Goal: Task Accomplishment & Management: Manage account settings

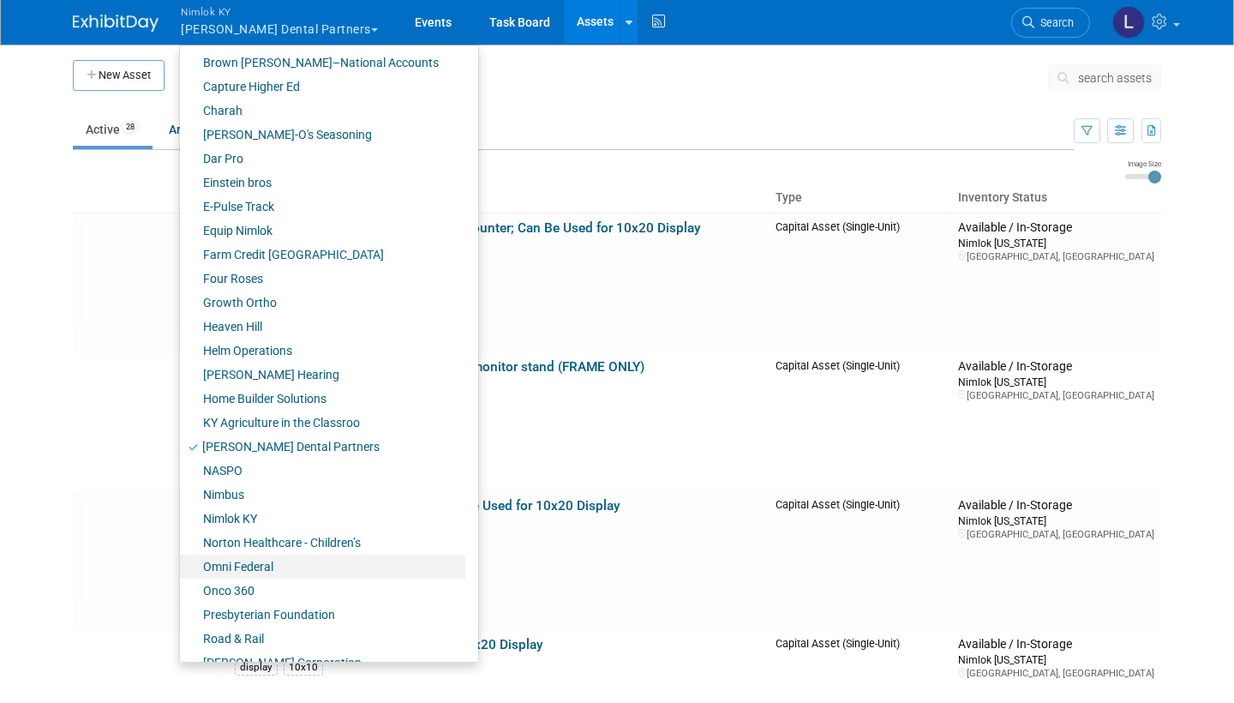
scroll to position [363, 0]
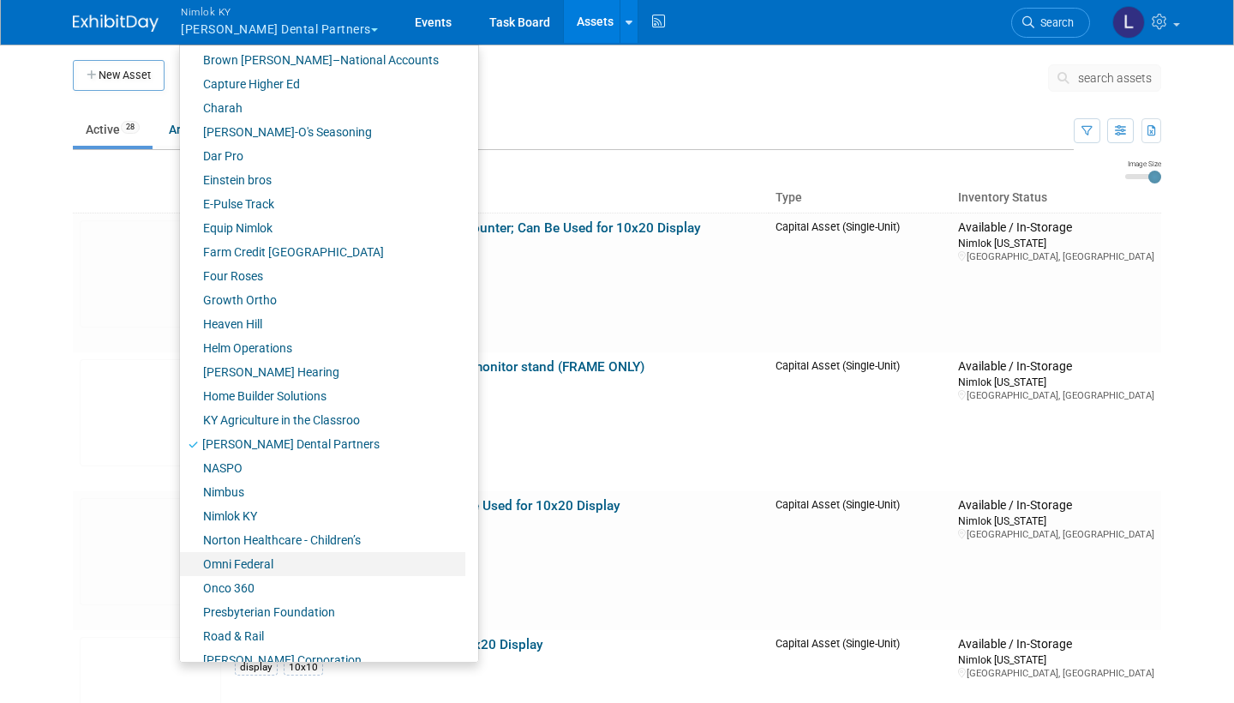
click at [246, 587] on link "Onco 360" at bounding box center [322, 588] width 285 height 24
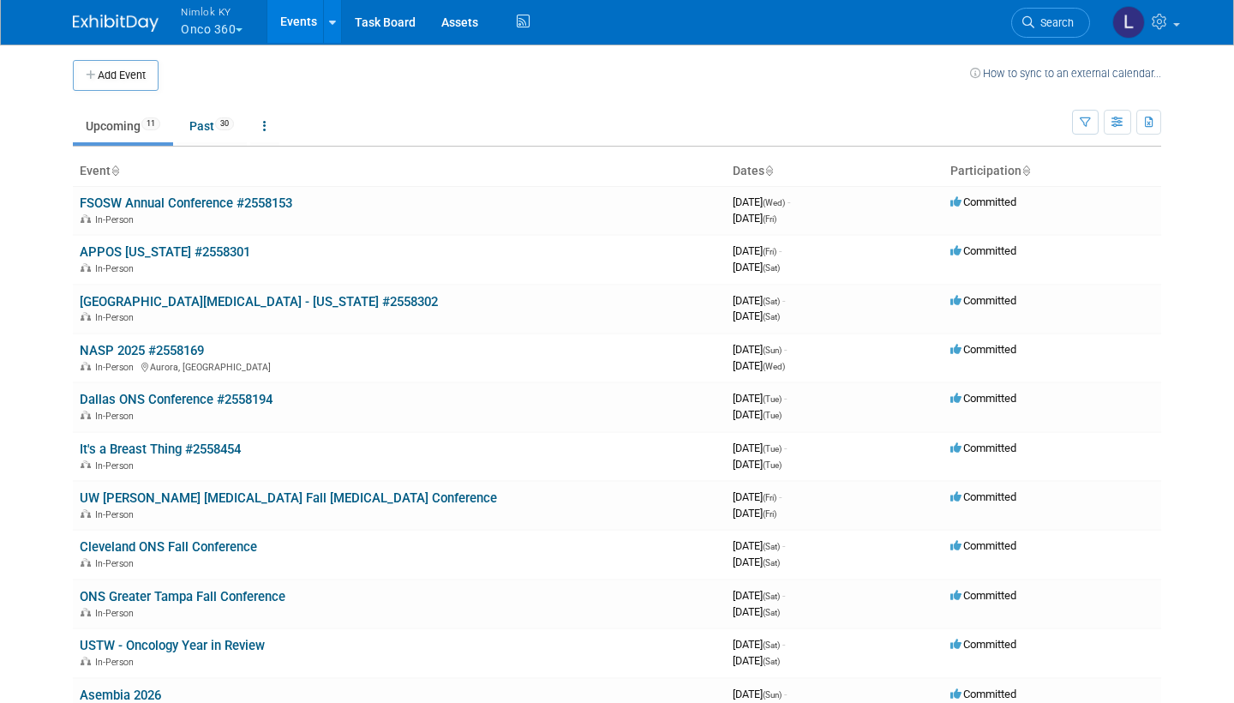
click at [208, 122] on link "Past 30" at bounding box center [212, 126] width 70 height 33
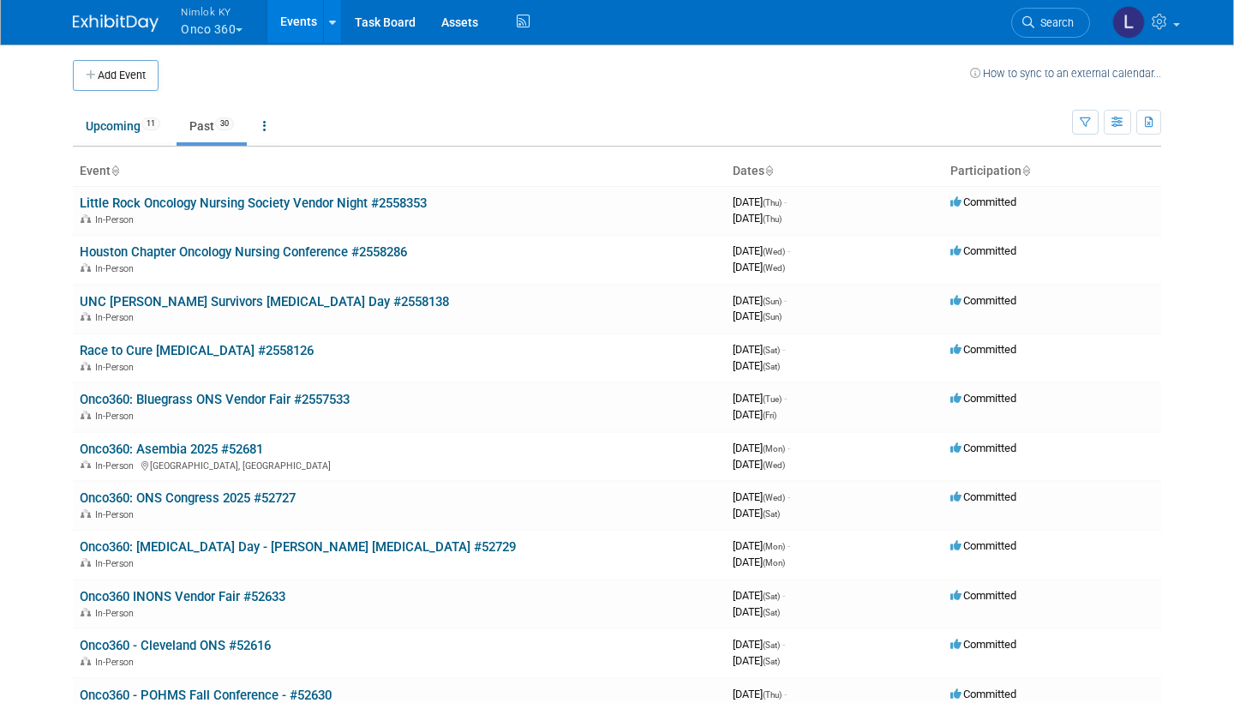
click at [183, 343] on link "Race to Cure [MEDICAL_DATA] #2558126" at bounding box center [197, 350] width 234 height 15
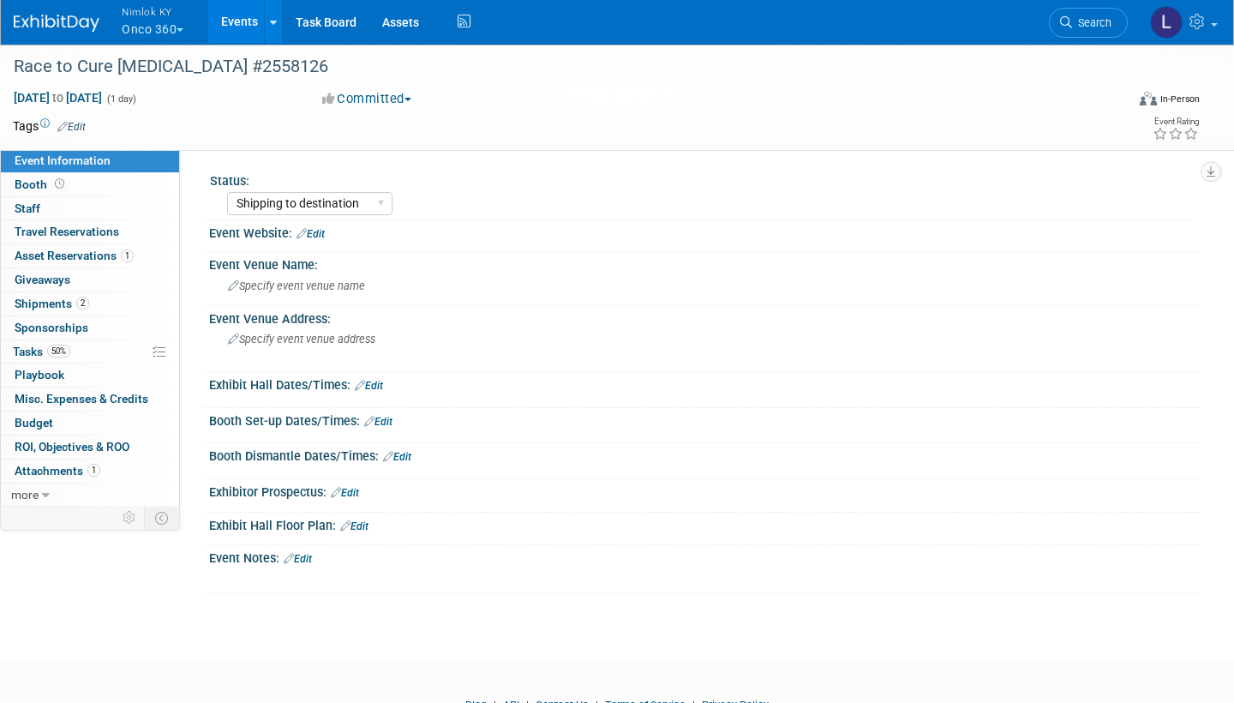
select select "Shipping to destination"
click at [84, 249] on span "Asset Reservations 1" at bounding box center [74, 256] width 119 height 14
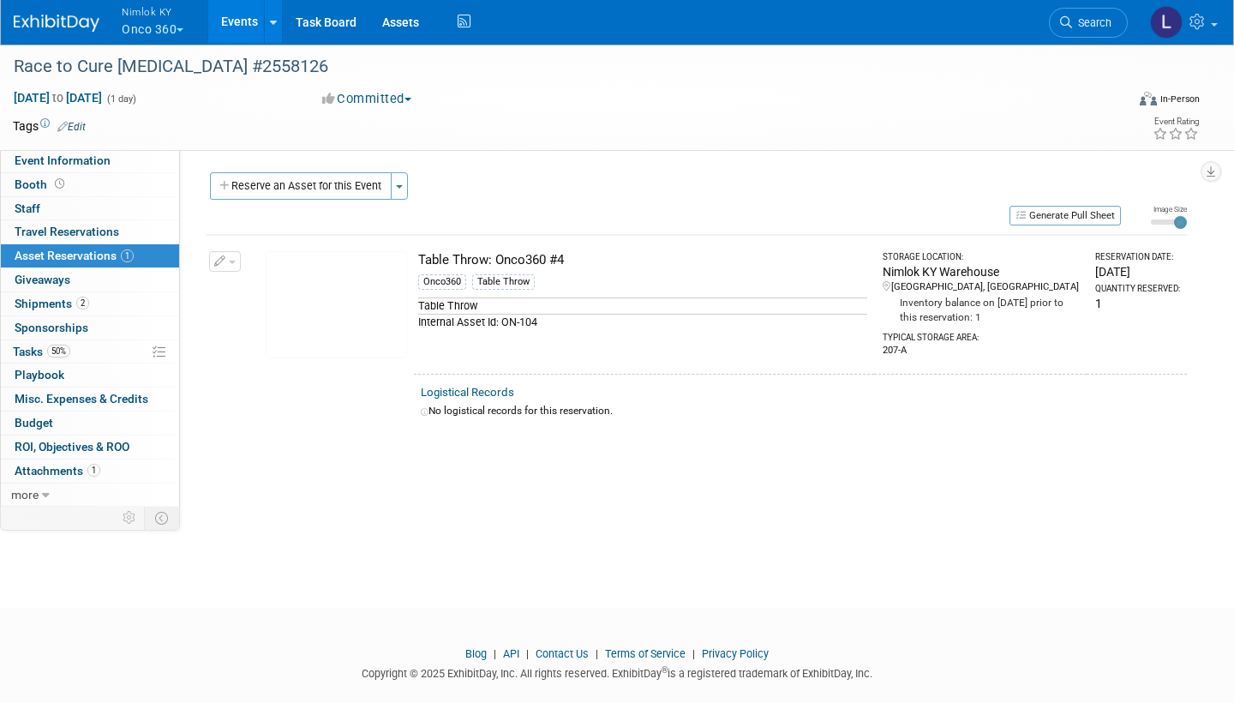
click at [476, 386] on link "Logistical Records" at bounding box center [467, 392] width 93 height 13
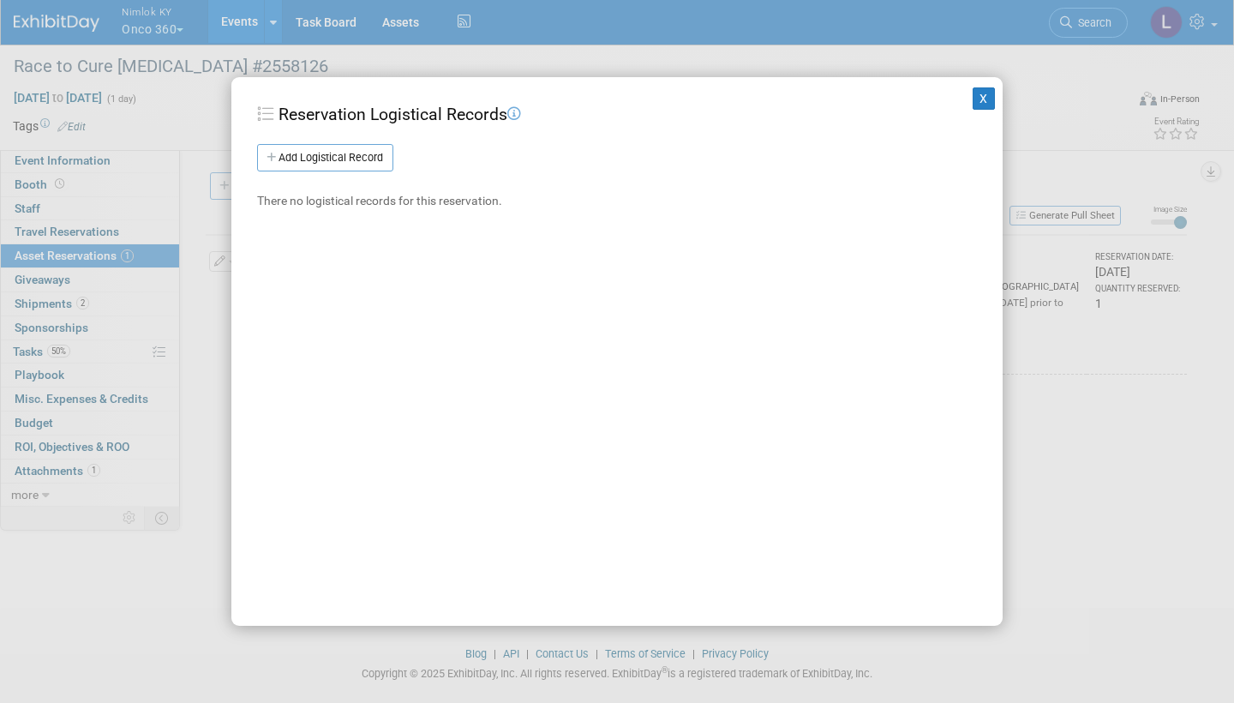
click at [340, 152] on link "Add Logistical Record" at bounding box center [325, 157] width 136 height 27
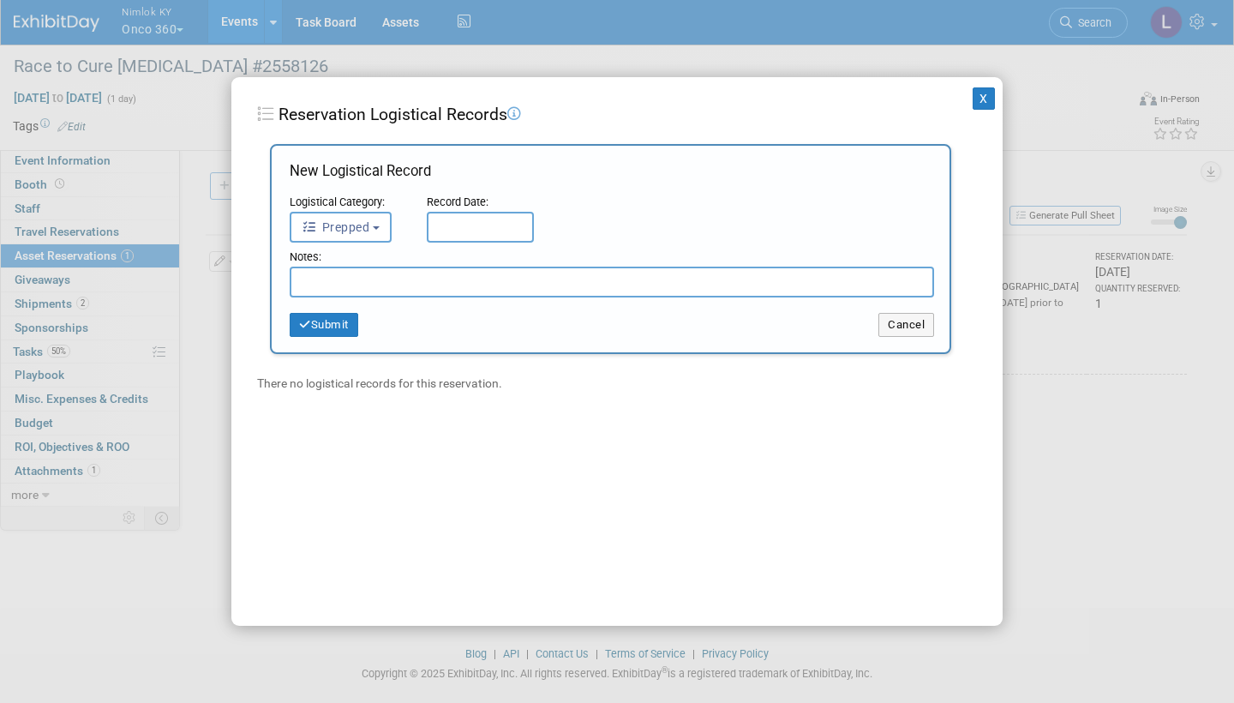
click at [372, 220] on button "Prepped" at bounding box center [341, 227] width 102 height 31
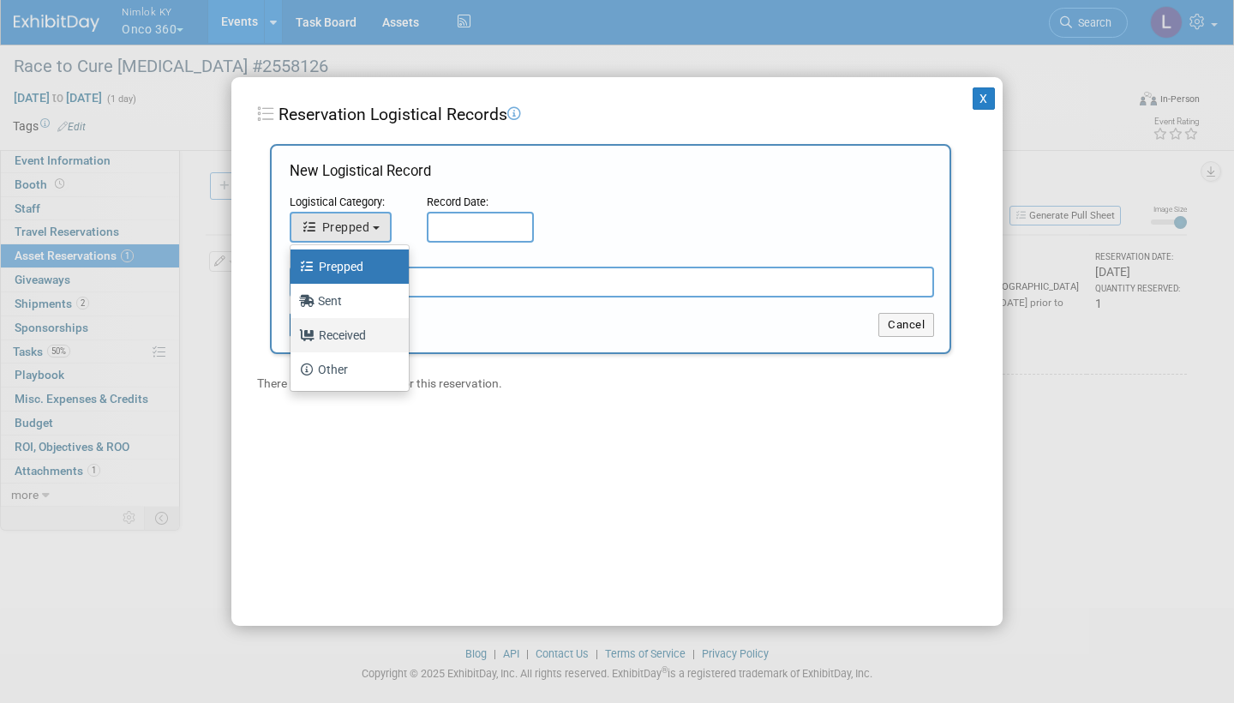
click at [347, 333] on label "Received" at bounding box center [345, 334] width 93 height 27
click at [293, 333] on input "Received" at bounding box center [287, 332] width 11 height 11
select select "3"
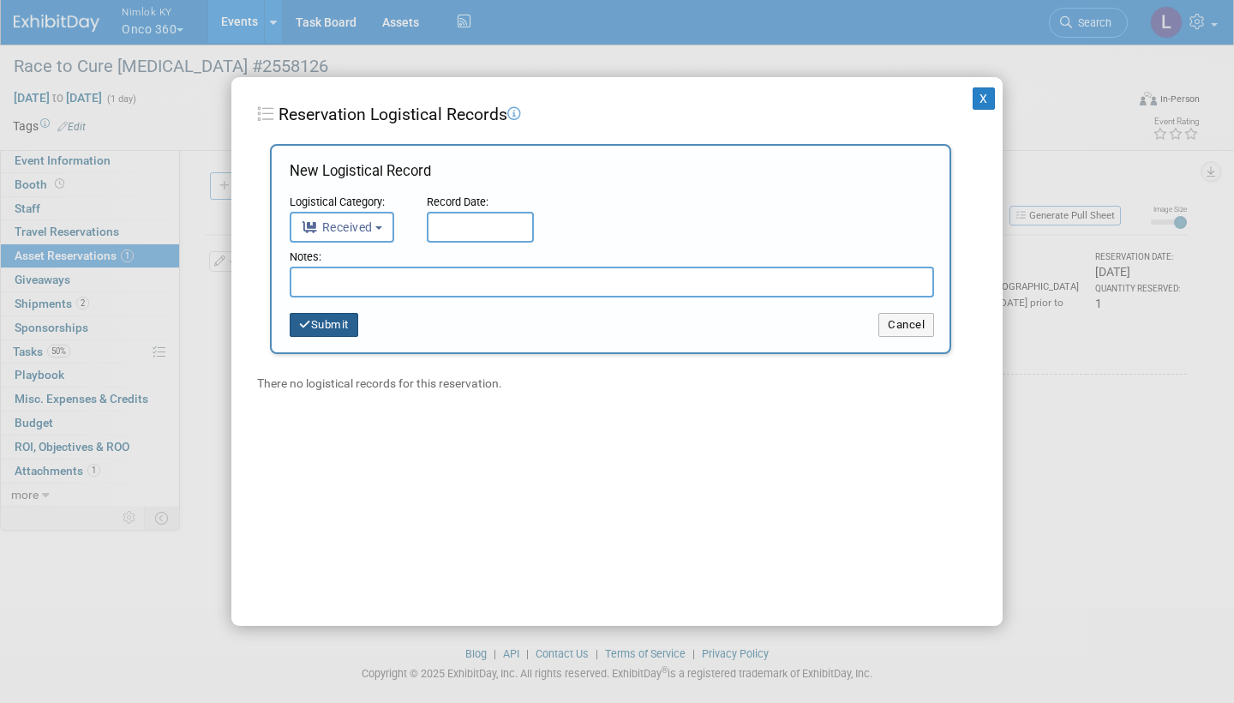
click at [463, 225] on input "text" at bounding box center [480, 227] width 107 height 31
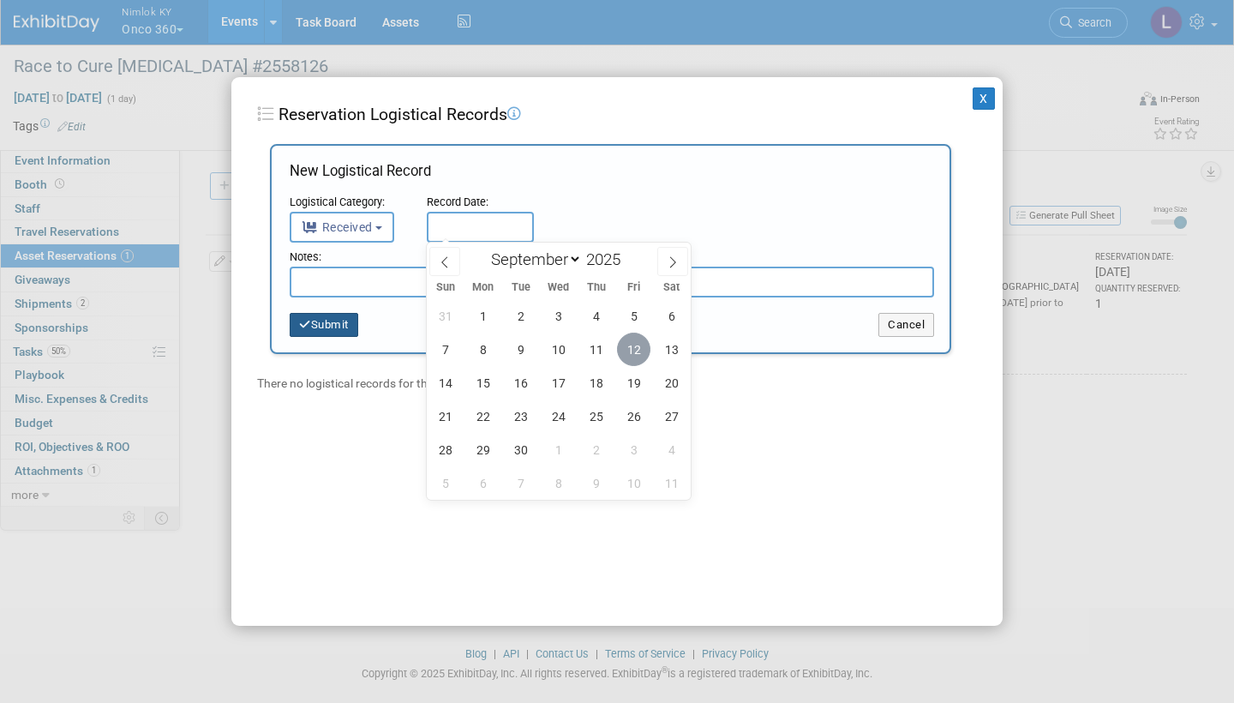
click at [632, 345] on span "12" at bounding box center [633, 349] width 33 height 33
type input "Sep 12, 2025"
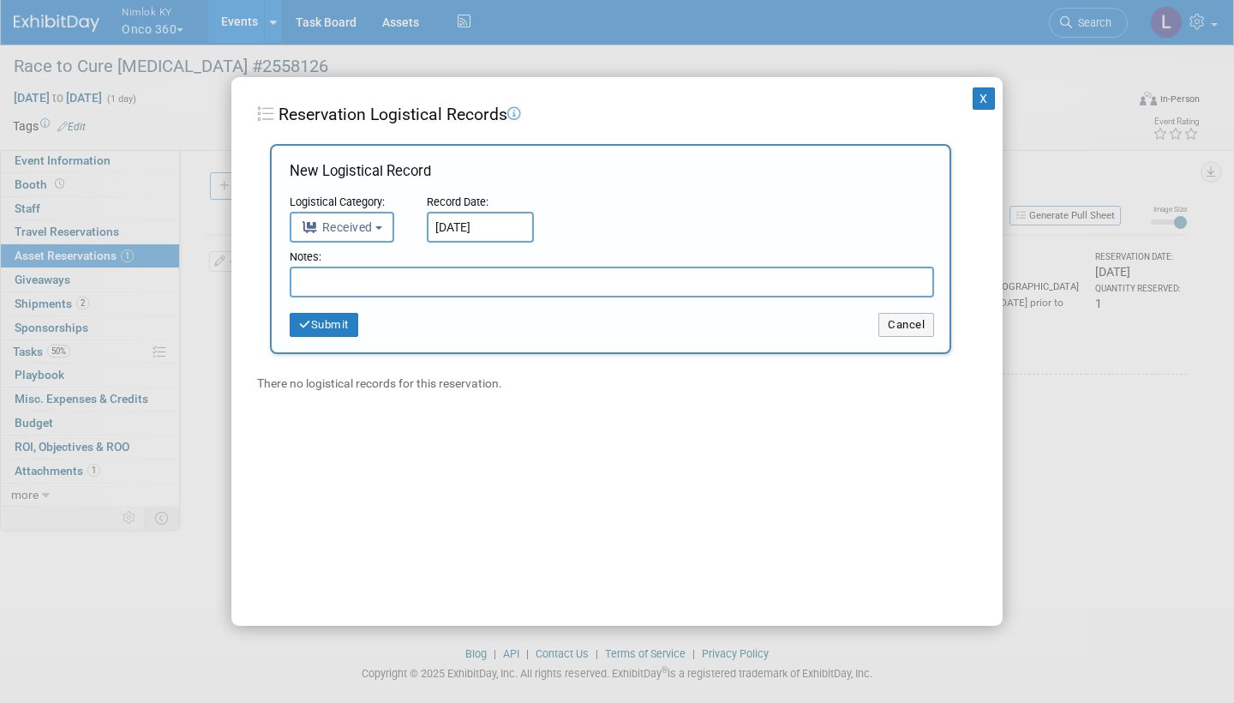
drag, startPoint x: 632, startPoint y: 345, endPoint x: 331, endPoint y: 281, distance: 308.4
click at [331, 281] on input "text" at bounding box center [612, 282] width 644 height 31
type input "Received in good condition"
click at [327, 323] on button "Submit" at bounding box center [324, 325] width 69 height 24
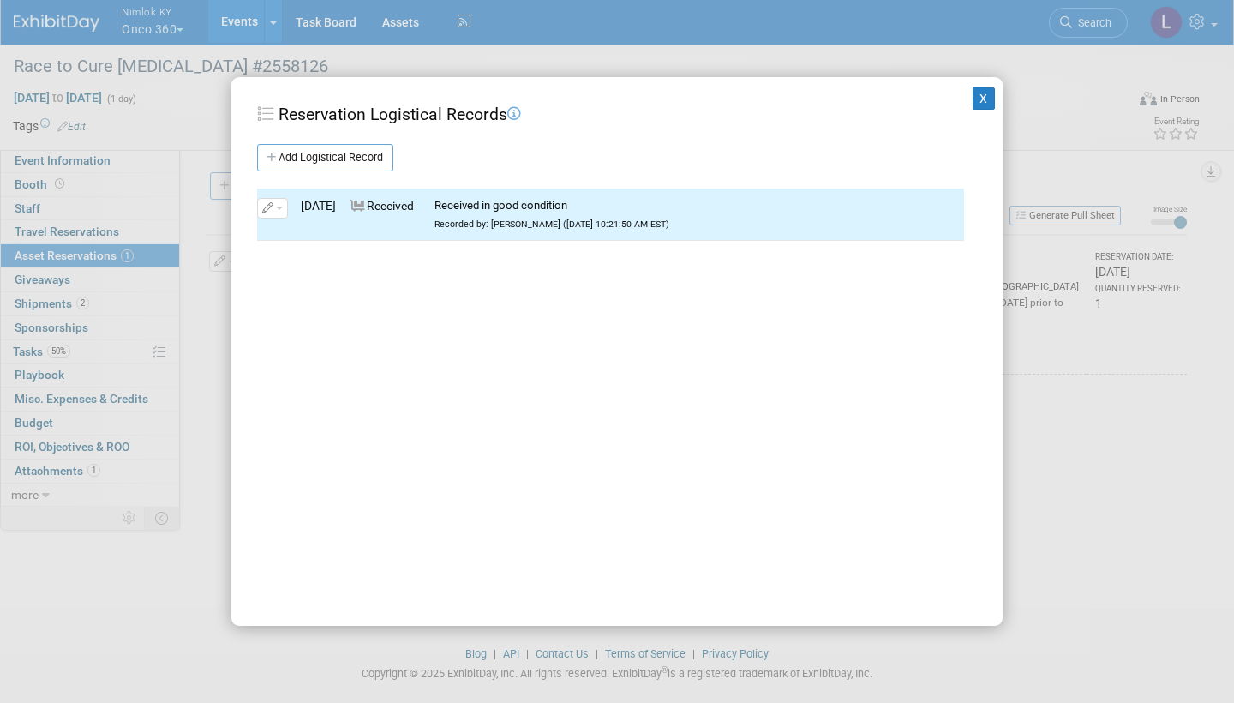
click at [981, 93] on button "X" at bounding box center [984, 98] width 22 height 22
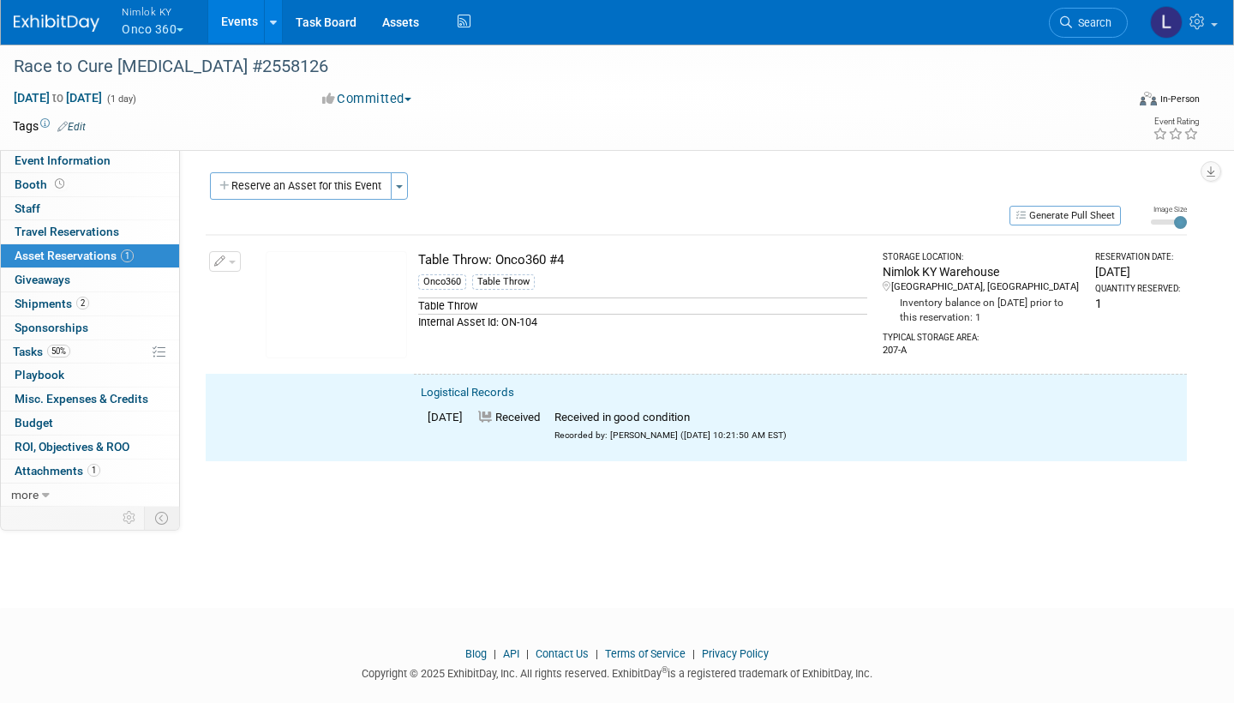
click at [231, 262] on button "button" at bounding box center [225, 261] width 32 height 21
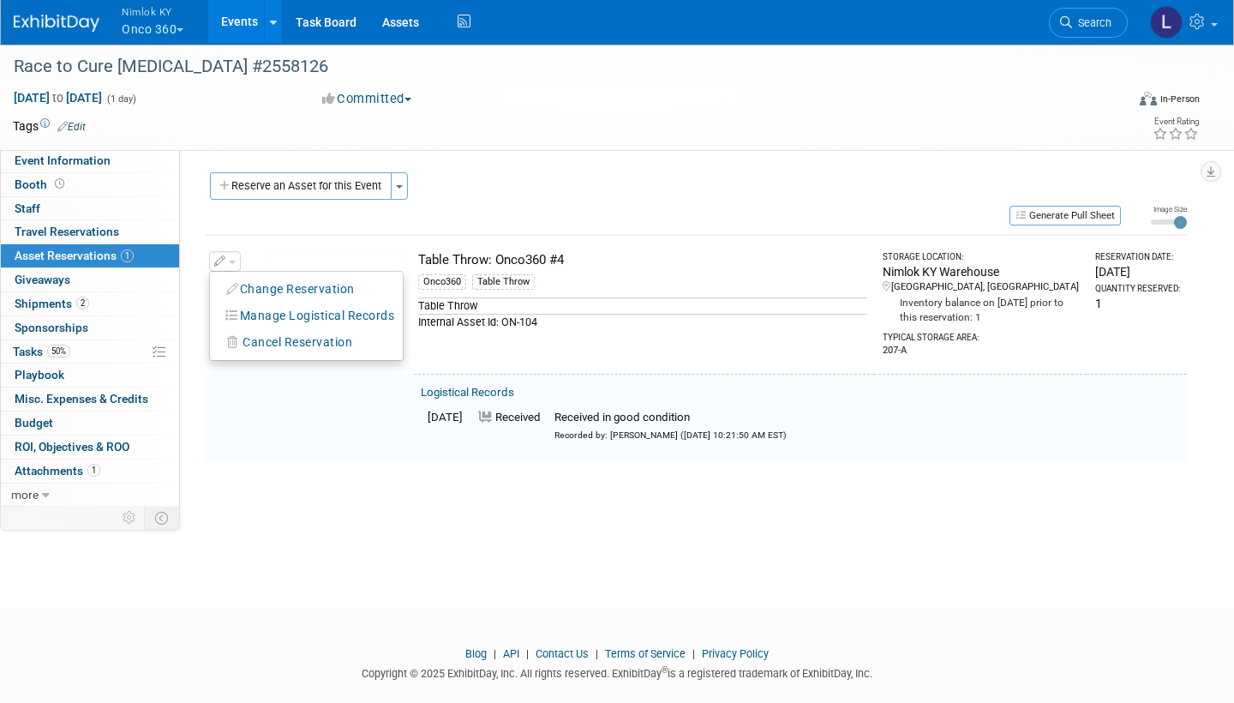
click at [259, 280] on button "Change Reservation" at bounding box center [291, 289] width 145 height 23
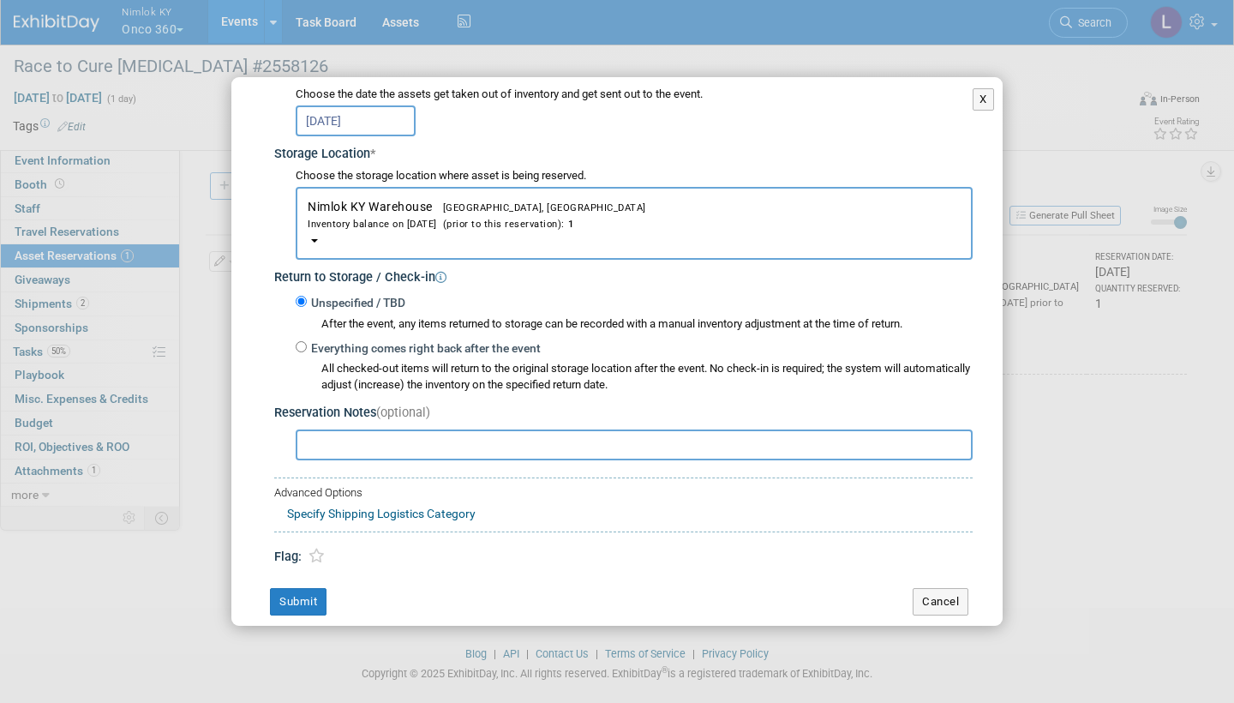
scroll to position [240, 0]
click at [300, 339] on div "Everything comes right back after the event All checked-out items will return t…" at bounding box center [634, 367] width 677 height 56
click at [301, 357] on div "All checked-out items will return to the original storage location after the ev…" at bounding box center [634, 375] width 677 height 37
click at [299, 342] on input "Everything comes right back after the event" at bounding box center [301, 347] width 11 height 11
radio input "true"
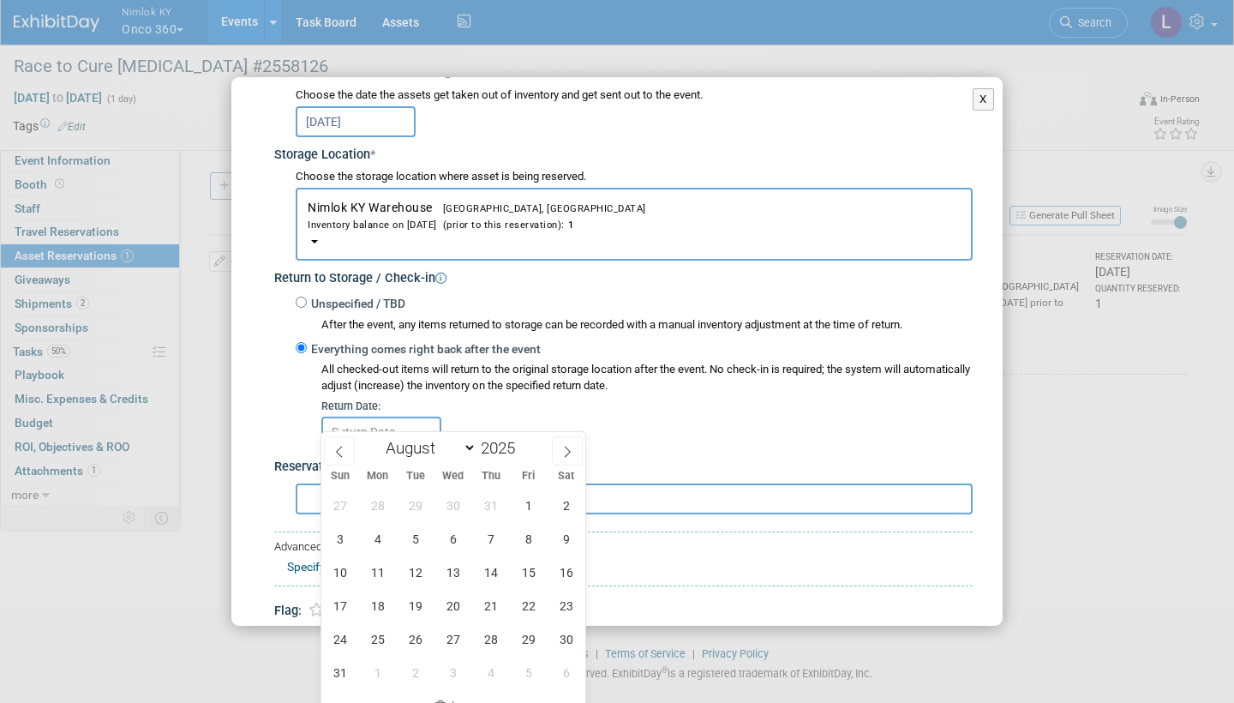
click at [572, 450] on icon at bounding box center [567, 452] width 12 height 12
select select "8"
drag, startPoint x: 419, startPoint y: 423, endPoint x: 525, endPoint y: 540, distance: 158.4
click at [525, 540] on span "12" at bounding box center [528, 538] width 33 height 33
type input "Sep 12, 2025"
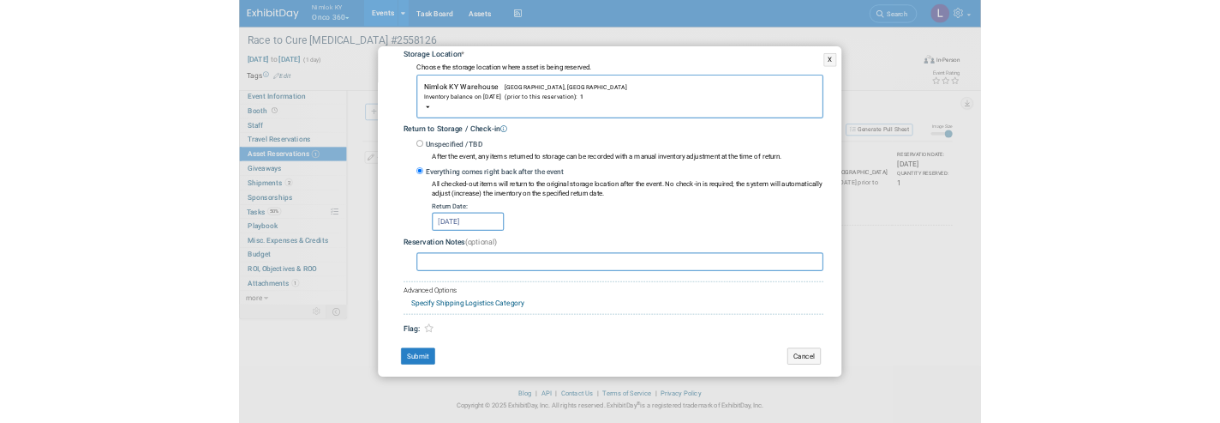
scroll to position [2, 0]
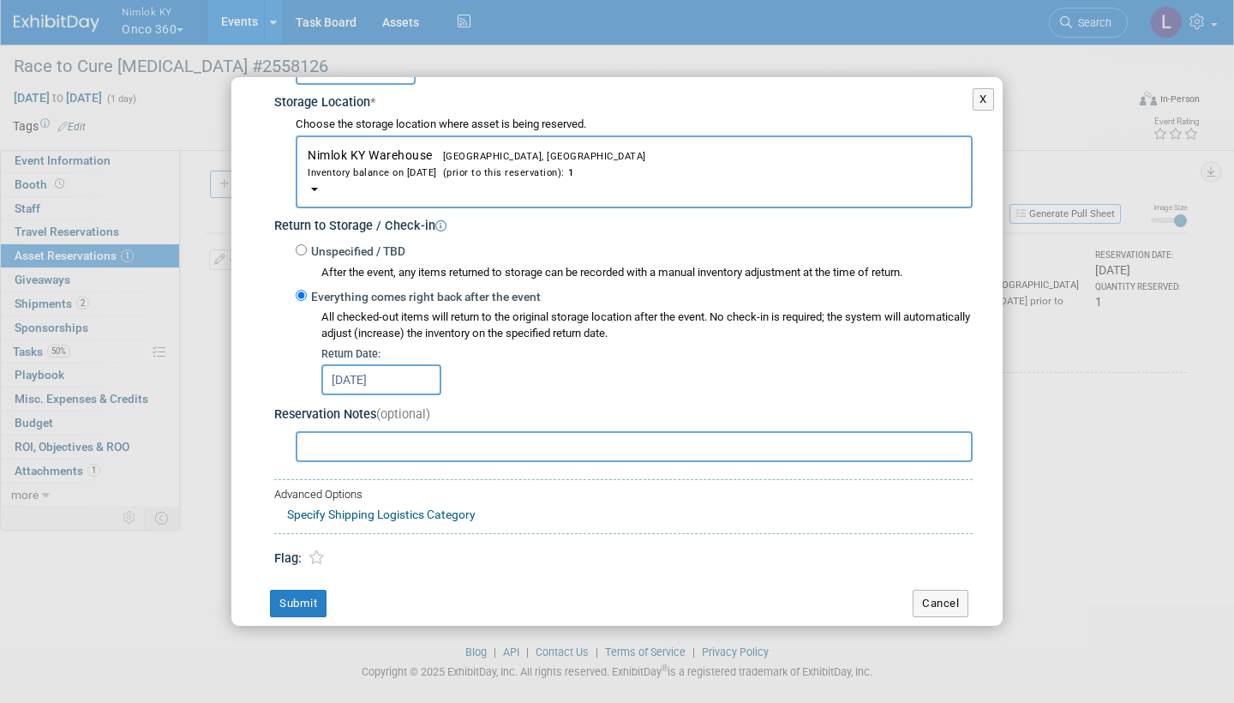
click at [308, 590] on button "Submit" at bounding box center [298, 603] width 57 height 27
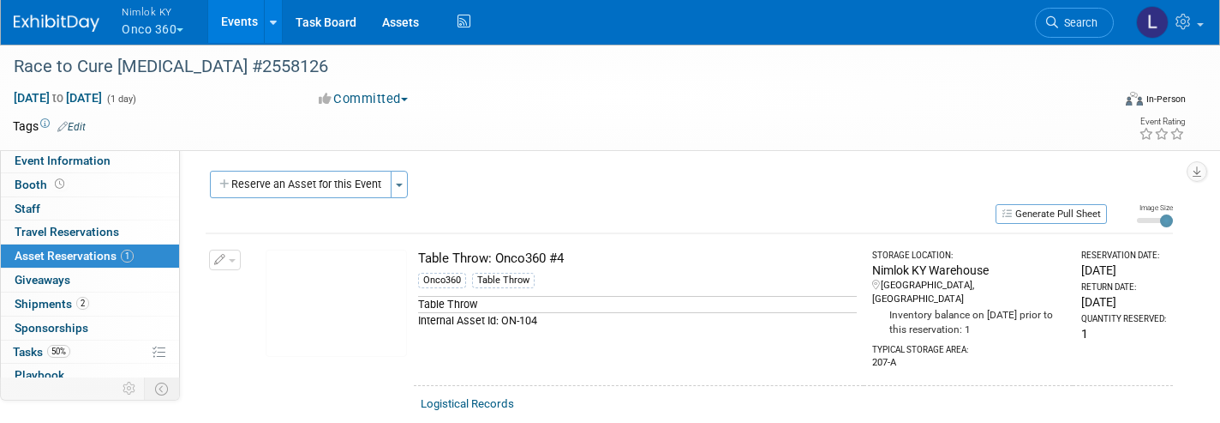
drag, startPoint x: 308, startPoint y: 576, endPoint x: 243, endPoint y: 10, distance: 569.3
click at [243, 10] on link "Events" at bounding box center [239, 21] width 63 height 43
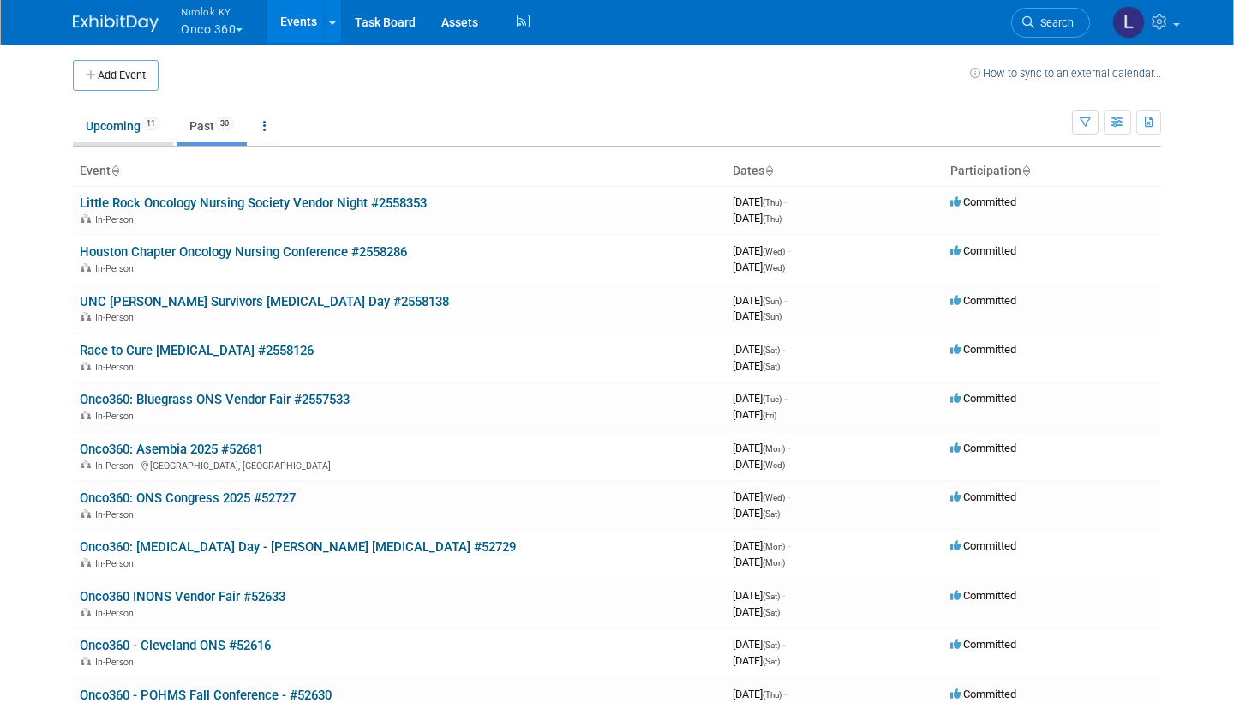
drag, startPoint x: 0, startPoint y: 0, endPoint x: 113, endPoint y: 124, distance: 168.0
click at [113, 124] on link "Upcoming 11" at bounding box center [123, 126] width 100 height 33
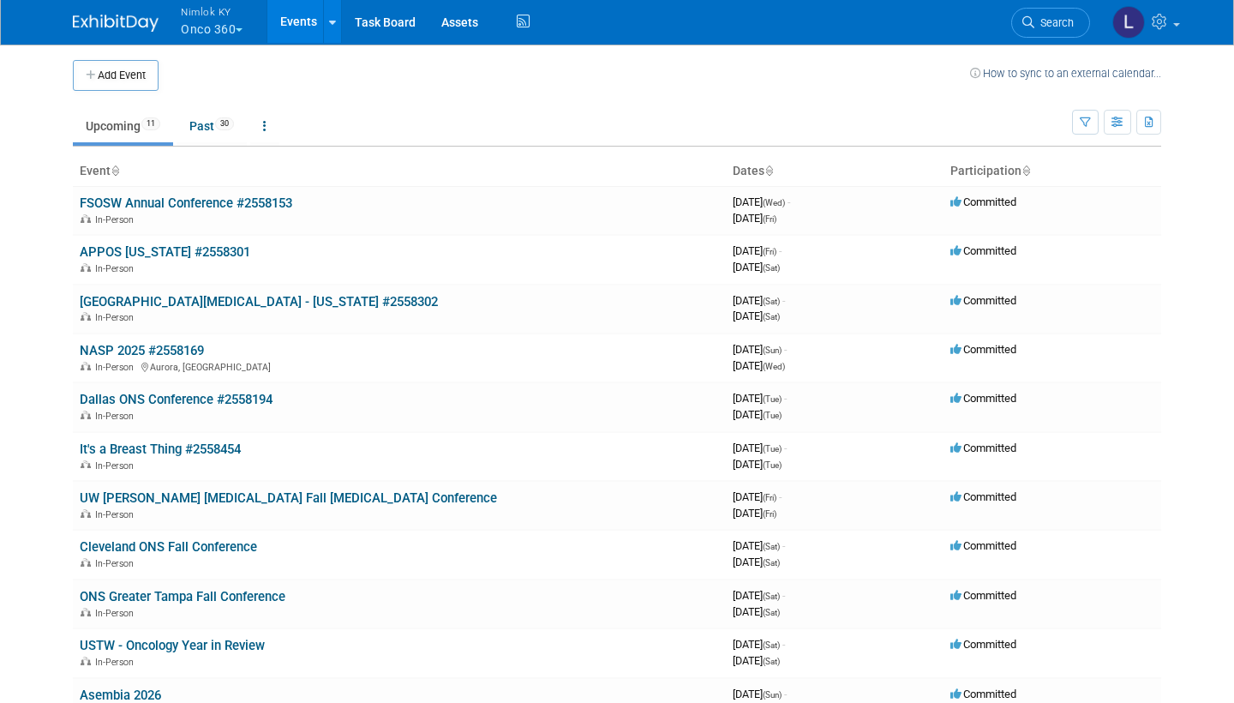
click at [236, 384] on td "Dallas ONS Conference #2558194 In-Person" at bounding box center [399, 406] width 653 height 49
click at [231, 392] on link "Dallas ONS Conference #2558194" at bounding box center [176, 399] width 193 height 15
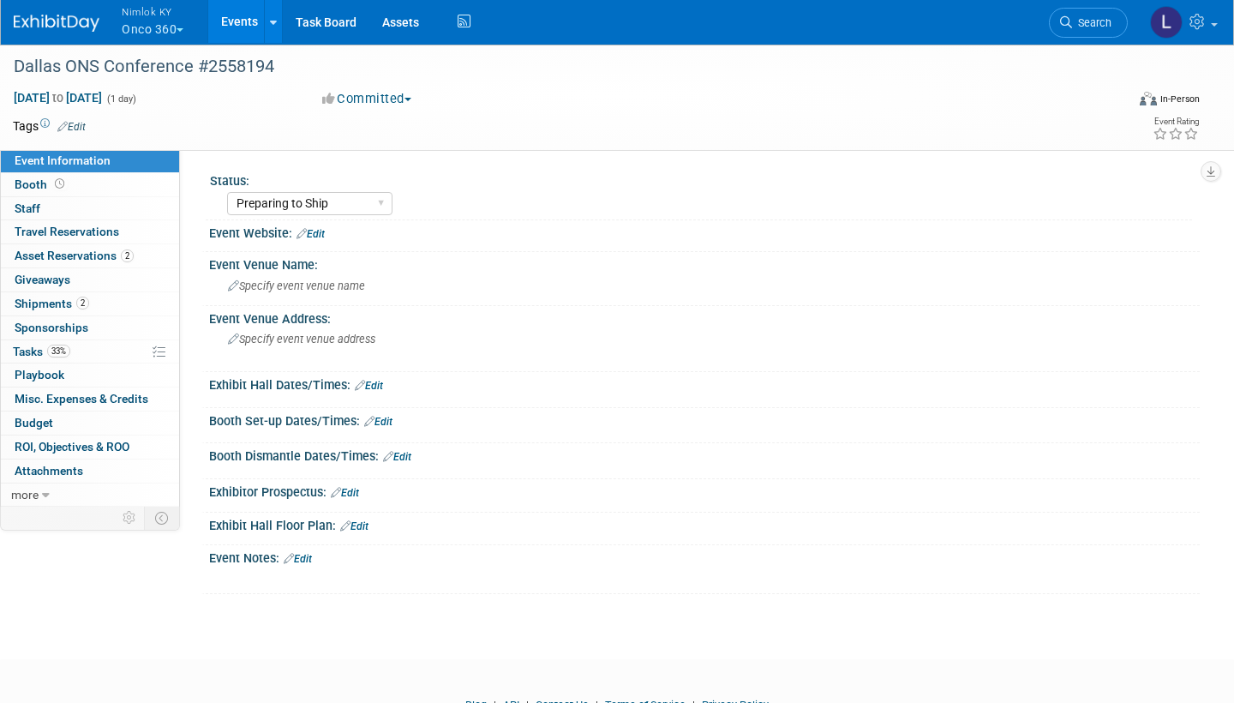
select select "Preparing to Ship"
click at [99, 249] on span "Asset Reservations 2" at bounding box center [74, 256] width 119 height 14
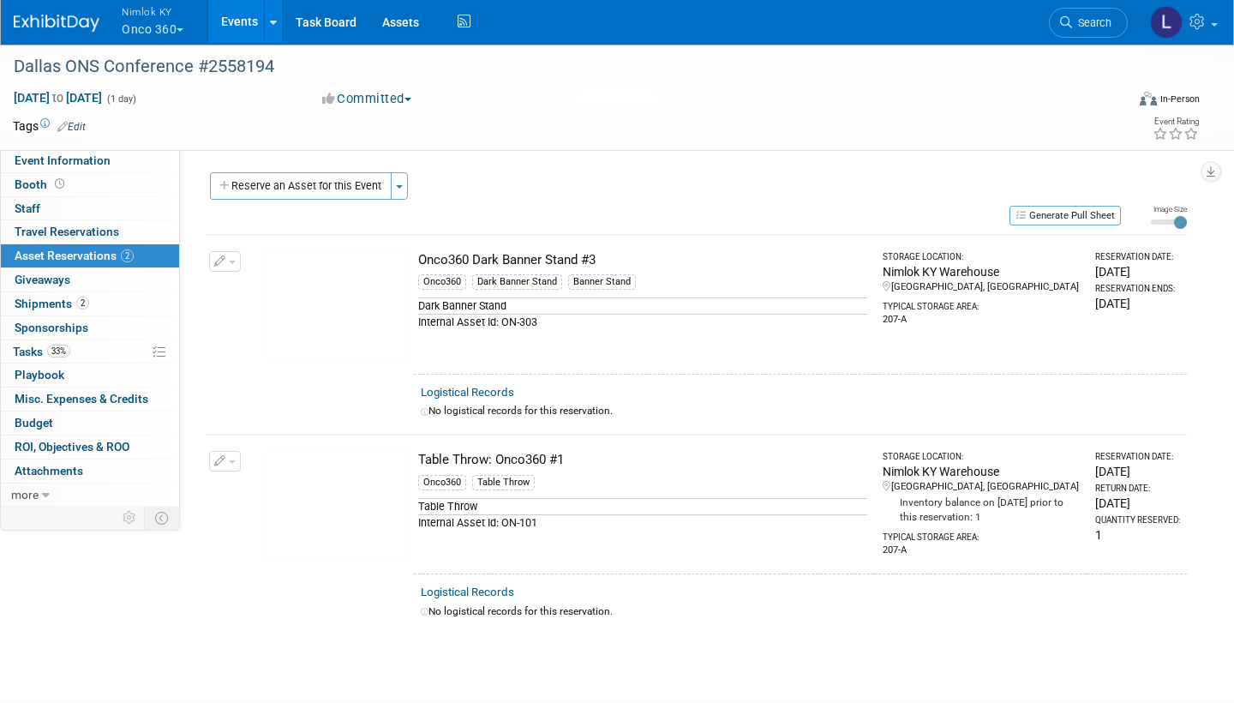
click at [226, 455] on button "button" at bounding box center [225, 461] width 32 height 21
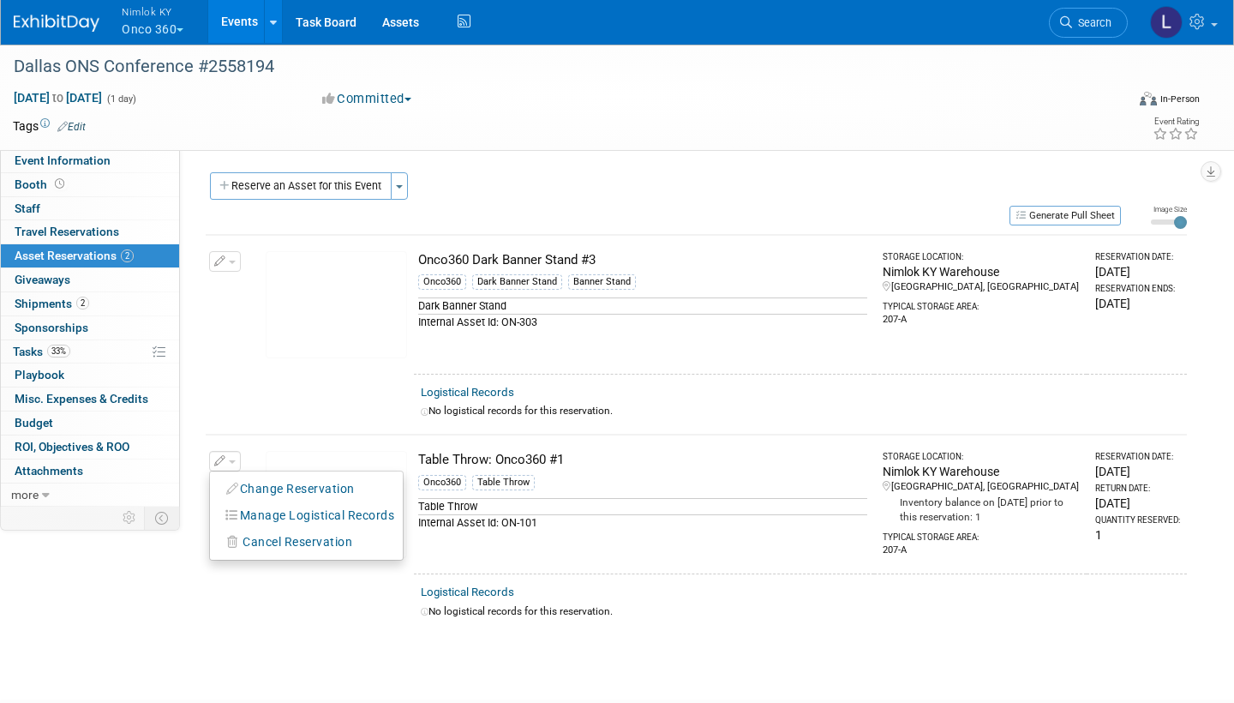
click at [268, 540] on span "Cancel Reservation" at bounding box center [298, 542] width 110 height 14
drag, startPoint x: 0, startPoint y: 0, endPoint x: 423, endPoint y: 552, distance: 695.1
click at [423, 552] on link "Yes" at bounding box center [424, 556] width 50 height 27
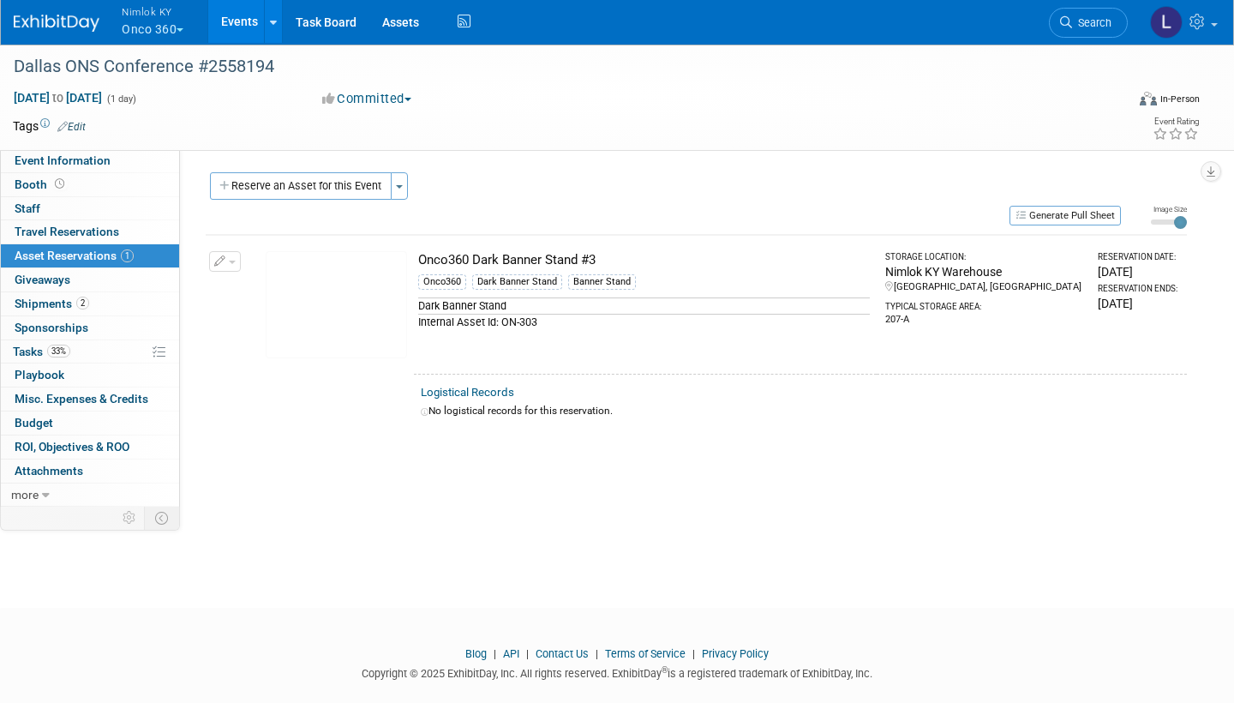
click at [404, 181] on button "Toggle Dropdown" at bounding box center [399, 185] width 17 height 27
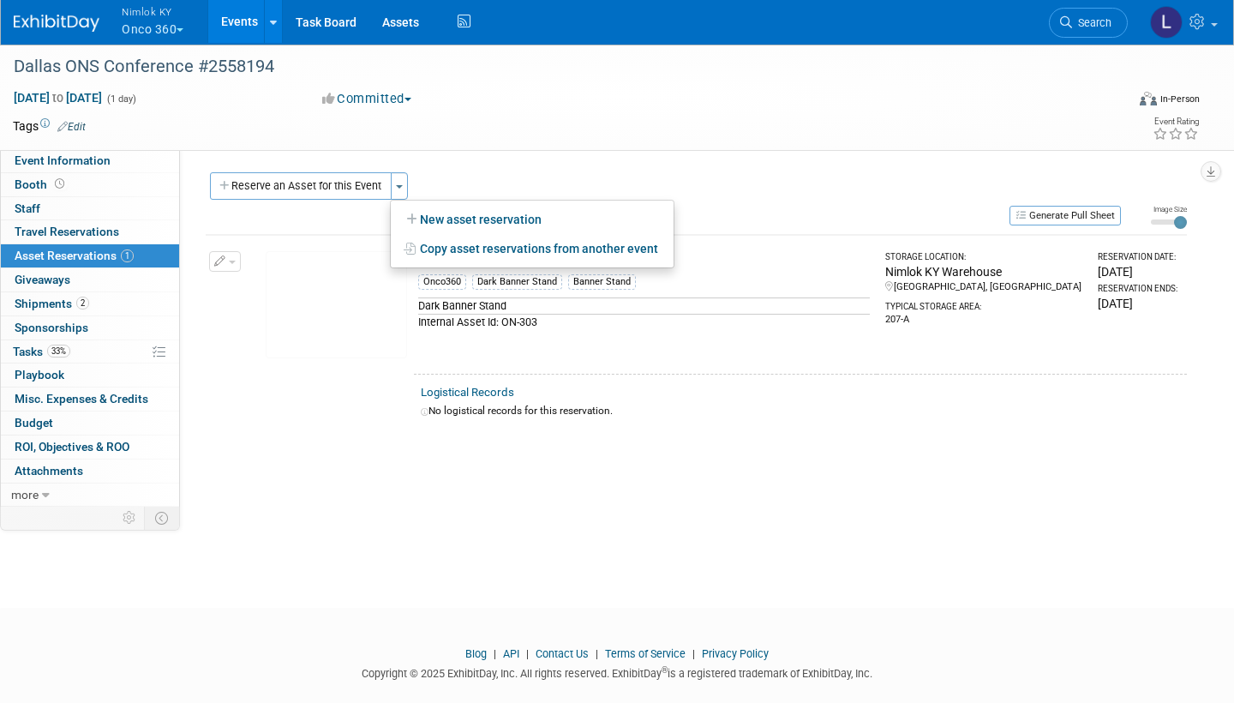
click at [488, 219] on link "New asset reservation" at bounding box center [532, 219] width 283 height 29
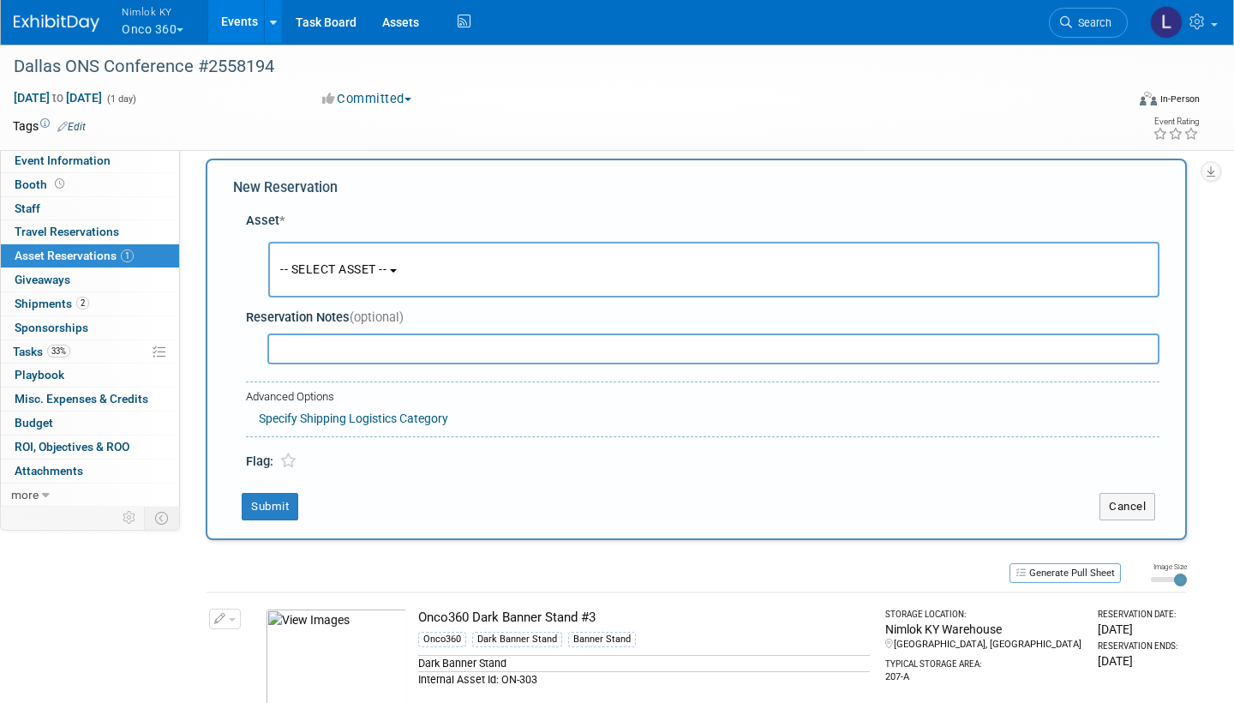
scroll to position [15, 0]
click at [405, 270] on button "-- SELECT ASSET --" at bounding box center [713, 268] width 891 height 56
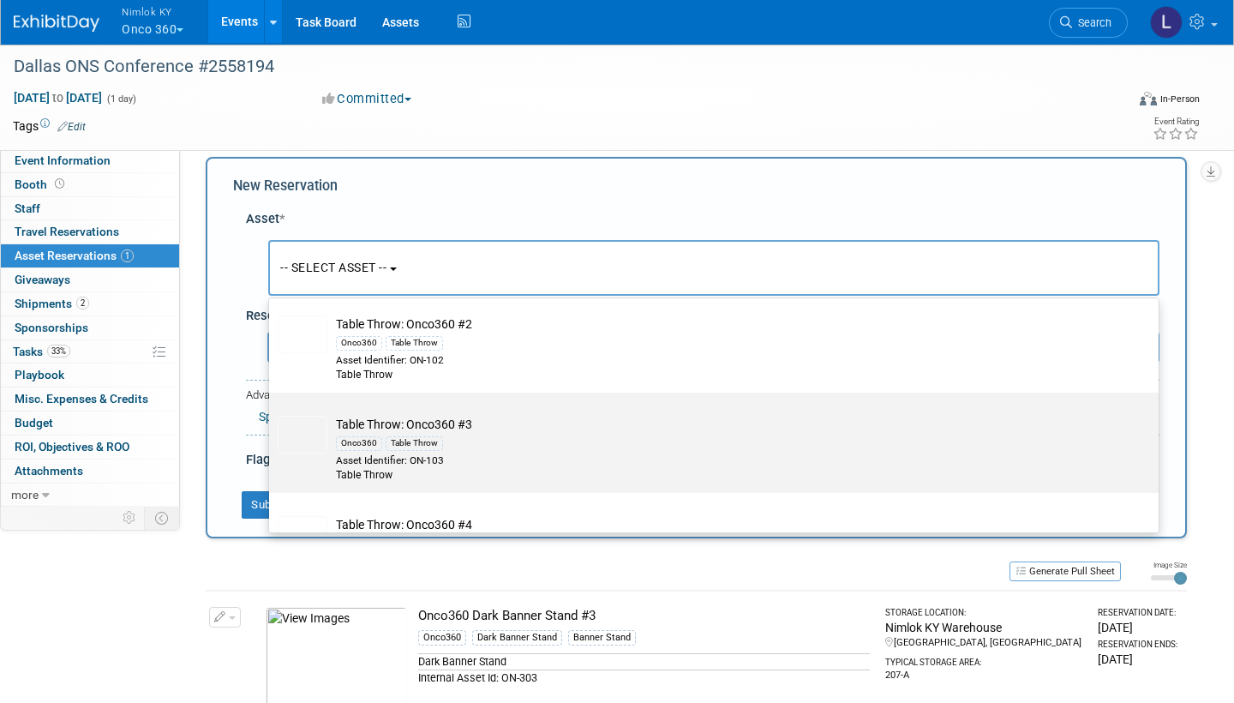
scroll to position [4234, 0]
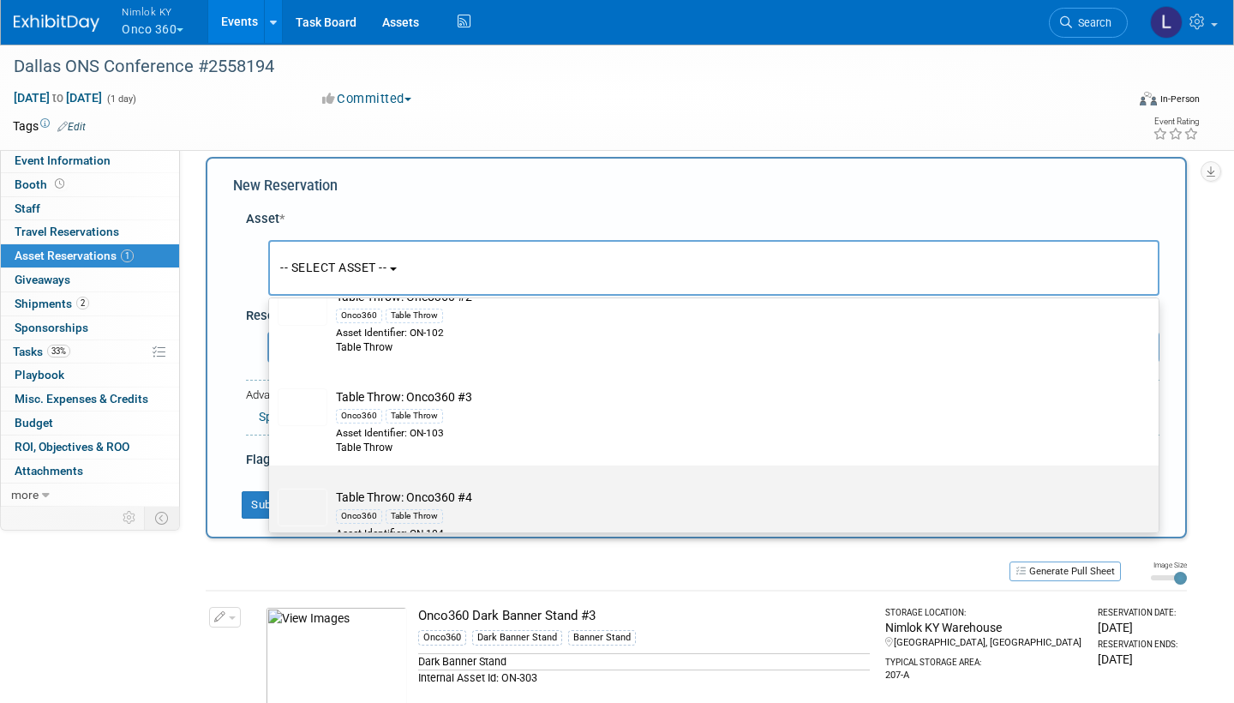
click at [429, 488] on td "Table Throw: Onco360 #4 Onco360 Table Throw Asset Identifier: ON-104 Table Throw" at bounding box center [725, 521] width 797 height 67
click at [272, 475] on input "Table Throw: Onco360 #4 Onco360 Table Throw Asset Identifier: ON-104 Table Throw" at bounding box center [266, 480] width 11 height 11
select select "10718841"
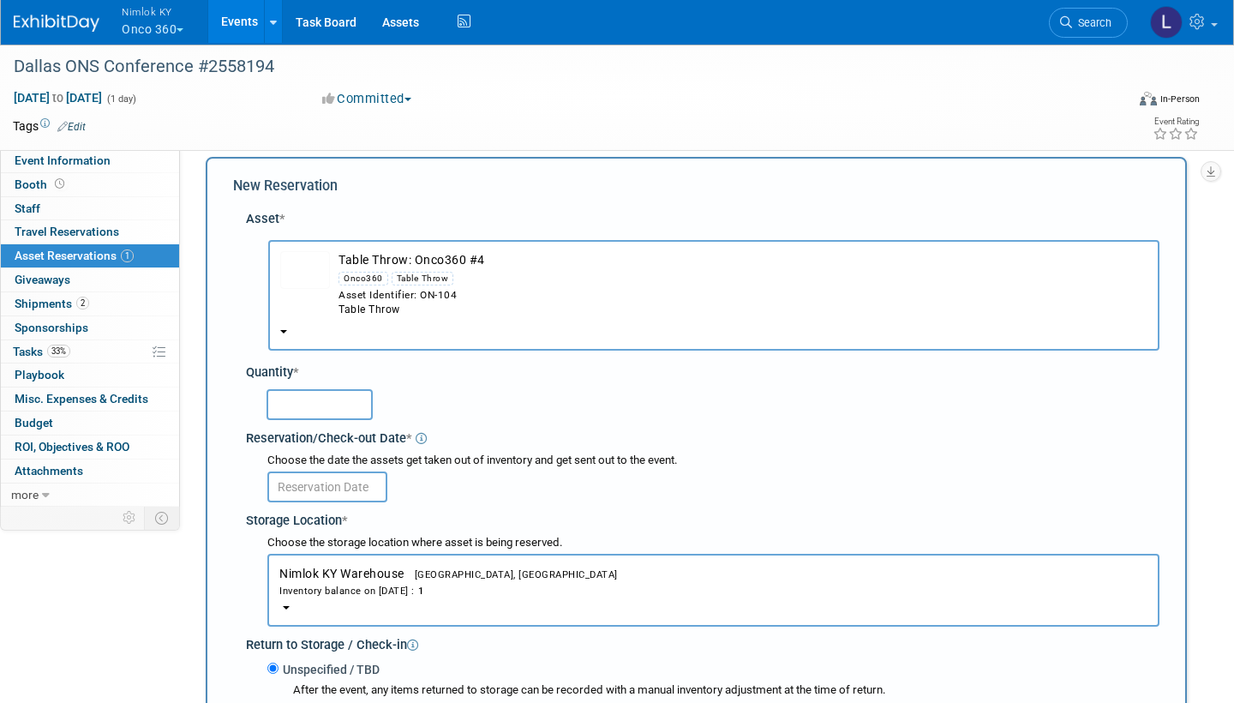
click at [291, 389] on input "text" at bounding box center [320, 404] width 106 height 31
type input "1"
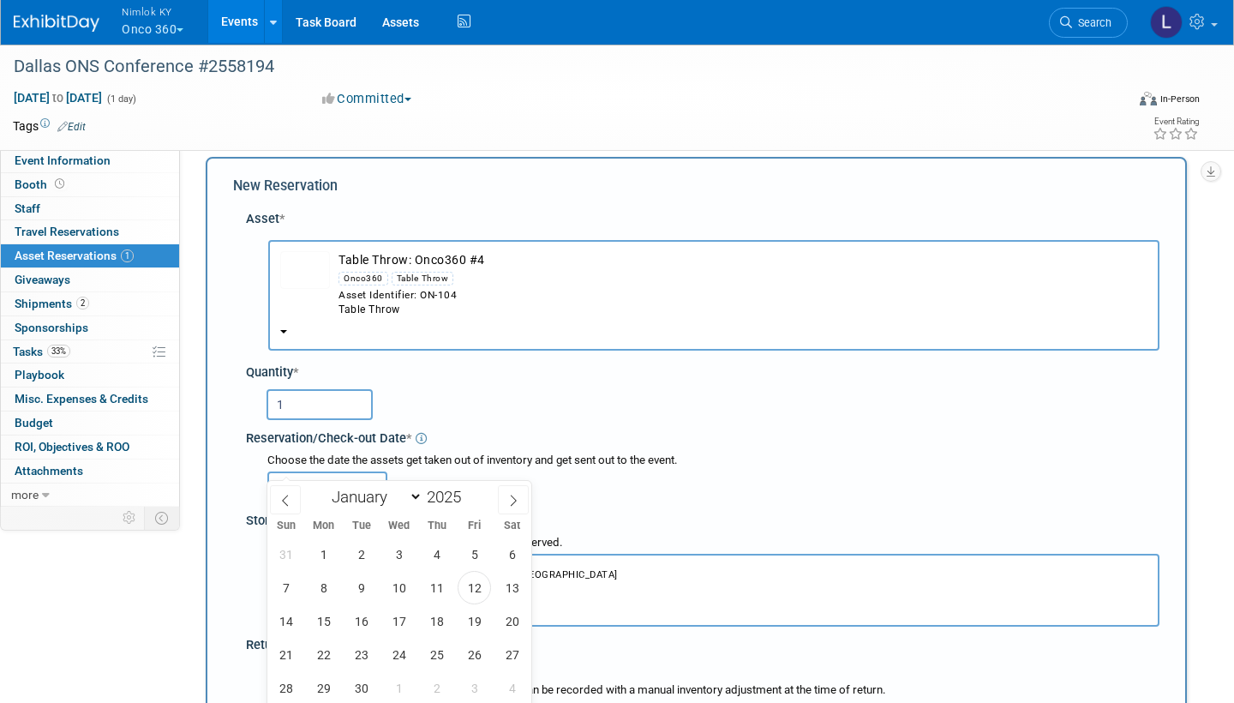
click at [333, 471] on input "text" at bounding box center [327, 486] width 120 height 31
drag, startPoint x: 429, startPoint y: 437, endPoint x: 473, endPoint y: 590, distance: 158.9
click at [473, 590] on span "12" at bounding box center [474, 587] width 33 height 33
type input "Sep 12, 2025"
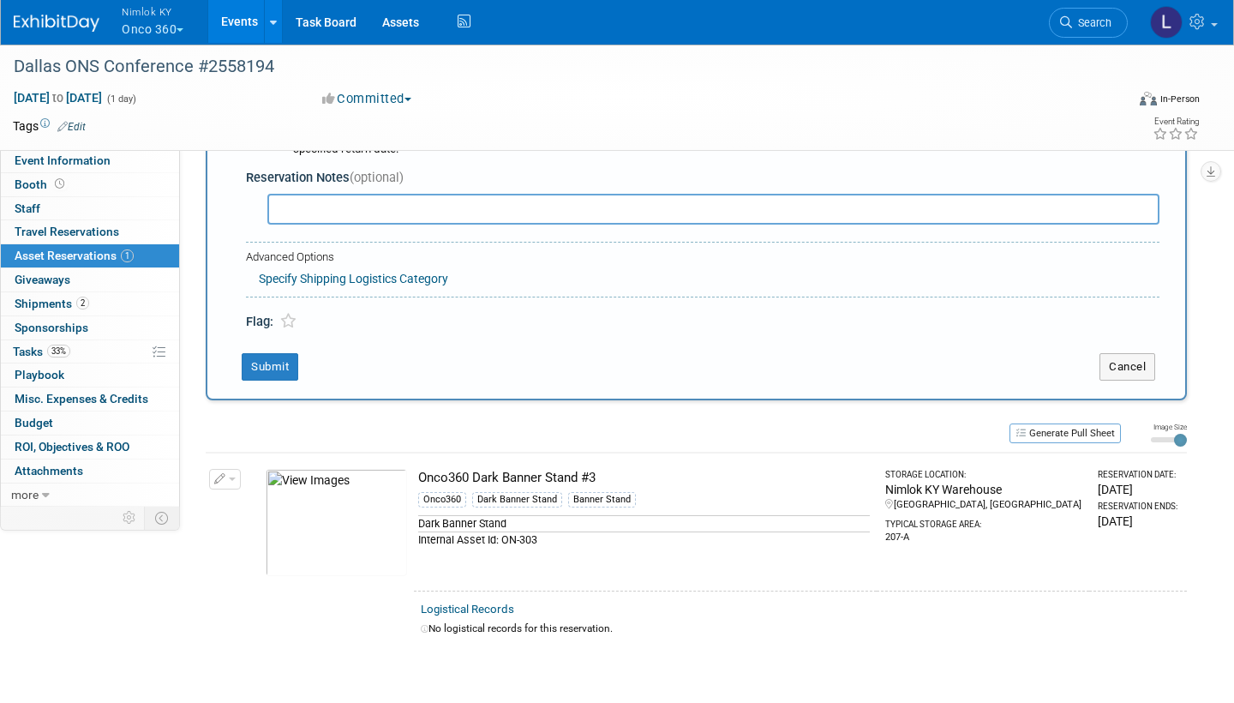
scroll to position [627, 0]
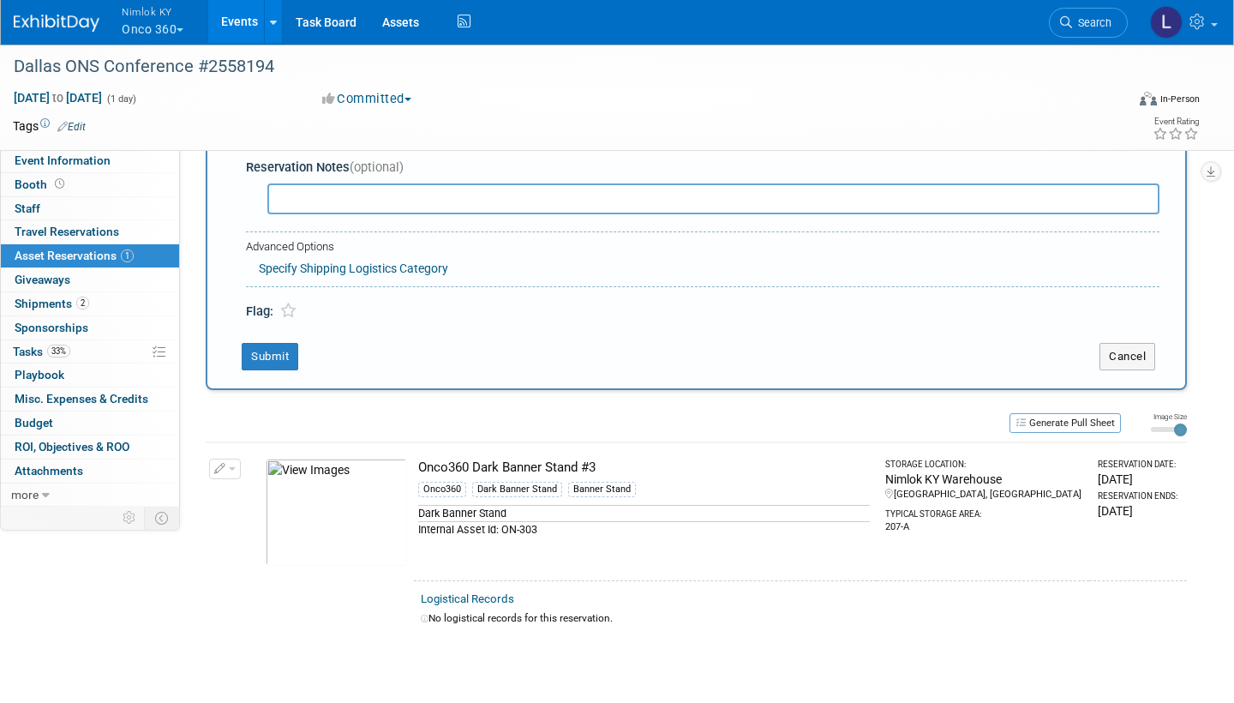
click at [271, 343] on button "Submit" at bounding box center [270, 356] width 57 height 27
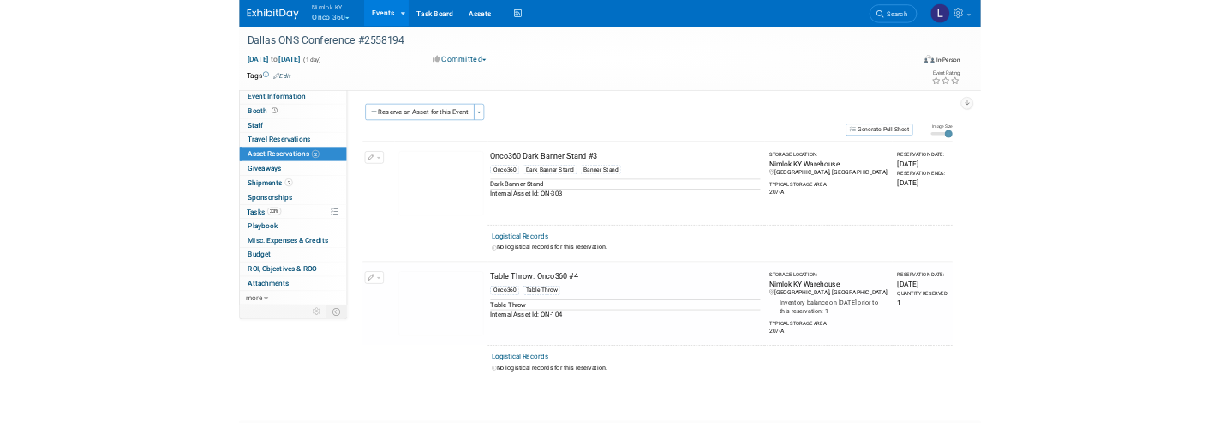
scroll to position [0, 0]
